Goal: Find specific page/section: Find specific page/section

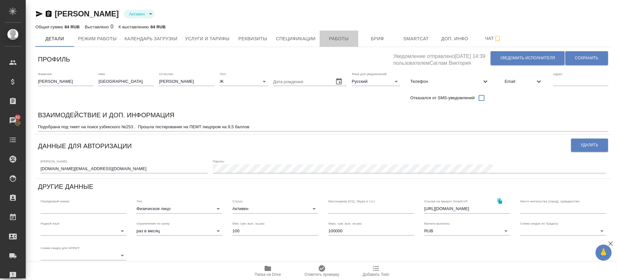
click at [342, 39] on span "Работы" at bounding box center [339, 39] width 31 height 8
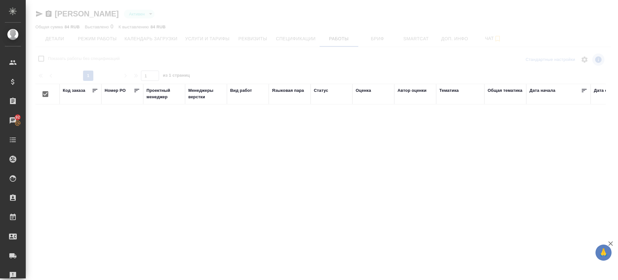
checkbox input "false"
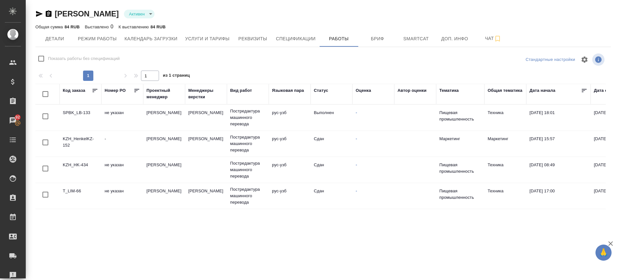
click at [34, 12] on div "Эргашева София Адамбаевна Активен active Общая сумма 84 RUB Выставлено 0 К выст…" at bounding box center [323, 127] width 583 height 255
click at [36, 13] on icon "button" at bounding box center [39, 14] width 8 height 8
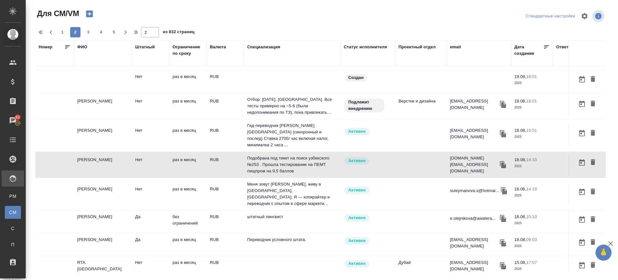
click at [85, 48] on div "ФИО" at bounding box center [82, 47] width 10 height 6
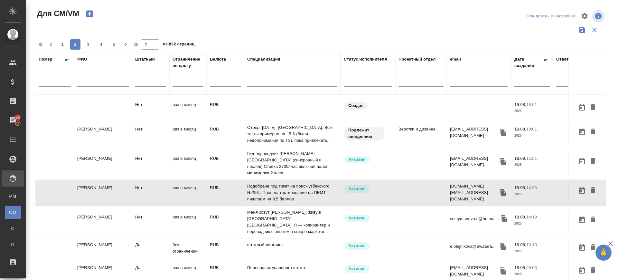
scroll to position [453, 0]
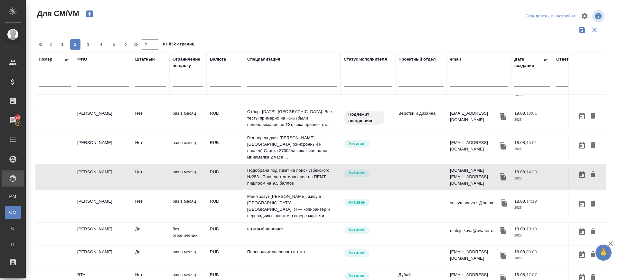
click at [87, 82] on input "text" at bounding box center [103, 83] width 52 height 8
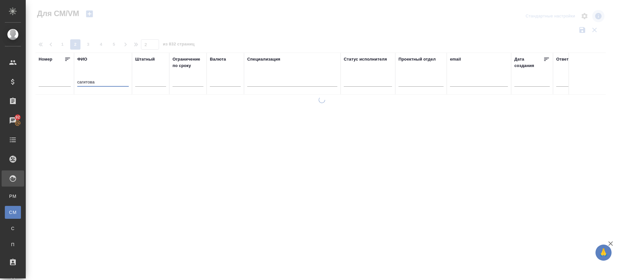
scroll to position [0, 0]
drag, startPoint x: 99, startPoint y: 84, endPoint x: 59, endPoint y: 80, distance: 40.4
click at [59, 80] on tr "Номер ФИО сагитова Штатный Ограничение по сроку Валюта Специализация Статус исп…" at bounding box center [379, 73] width 688 height 42
type input "[PERSON_NAME]"
type input "1"
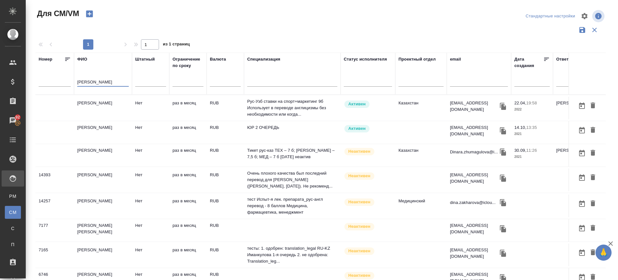
click at [100, 101] on td "[PERSON_NAME]" at bounding box center [103, 108] width 58 height 23
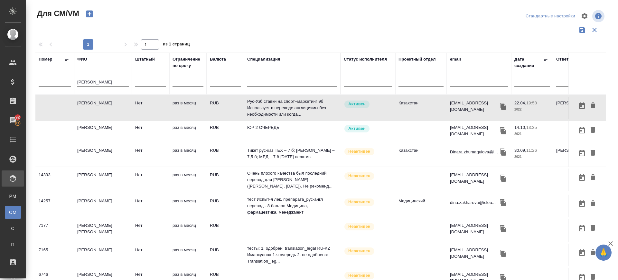
click at [100, 101] on td "[PERSON_NAME]" at bounding box center [103, 108] width 58 height 23
drag, startPoint x: 99, startPoint y: 82, endPoint x: 63, endPoint y: 87, distance: 36.7
click at [63, 87] on tr "[PERSON_NAME] [PERSON_NAME] Штатный Ограничение по сроку Валюта Специализация С…" at bounding box center [379, 73] width 688 height 42
paste input "**[[PERSON_NAME]]([URL][DOMAIN_NAME]"
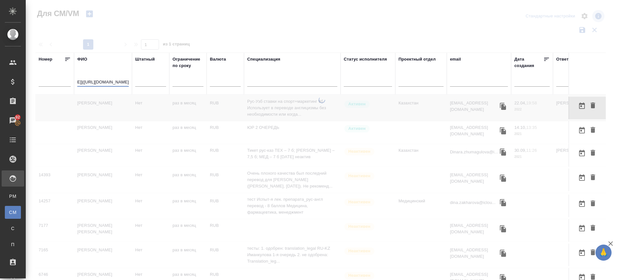
click at [118, 82] on input "**[[PERSON_NAME]]([URL][DOMAIN_NAME]" at bounding box center [103, 83] width 52 height 8
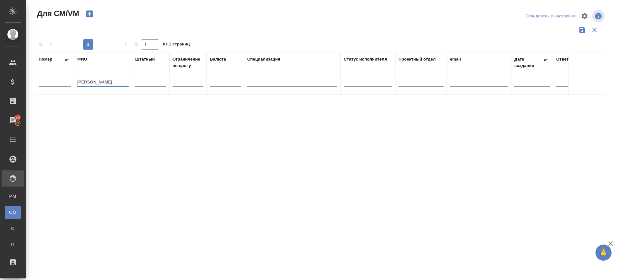
scroll to position [0, 0]
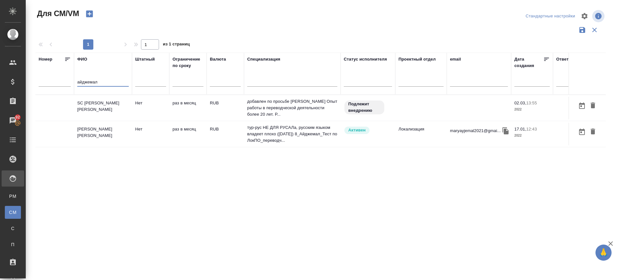
type input "айджемал"
click at [504, 132] on icon "button" at bounding box center [506, 130] width 6 height 7
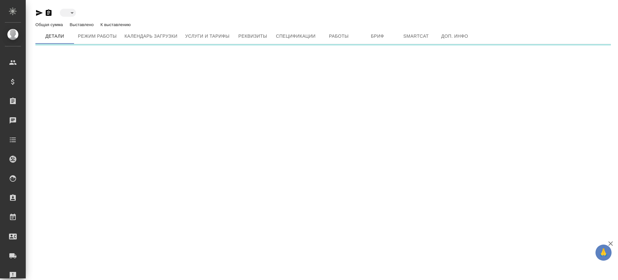
type input "active"
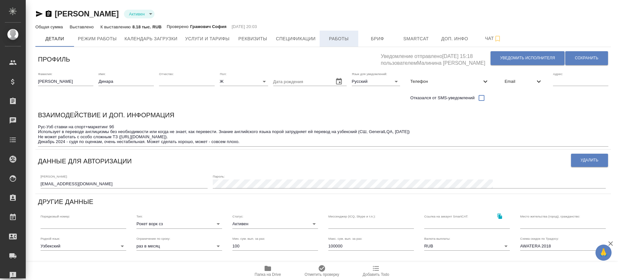
type input "Ширина Сабина"
click at [335, 39] on span "Работы" at bounding box center [339, 39] width 31 height 8
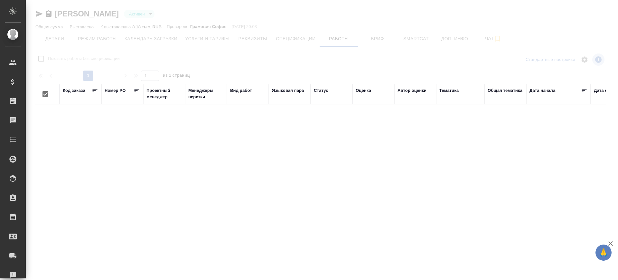
checkbox input "false"
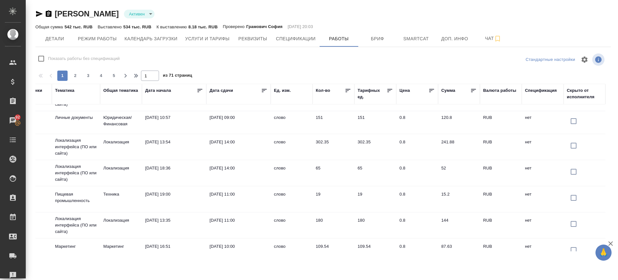
scroll to position [282, 391]
